Goal: Task Accomplishment & Management: Complete application form

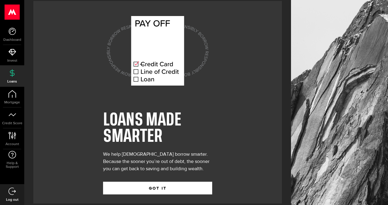
scroll to position [14, 0]
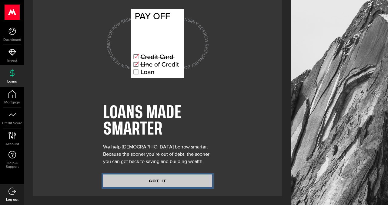
click at [123, 176] on button "GOT IT" at bounding box center [157, 181] width 109 height 13
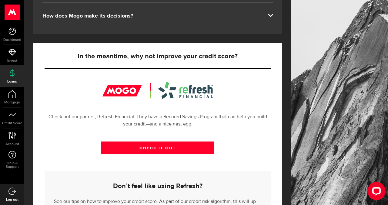
scroll to position [214, 0]
